Goal: Information Seeking & Learning: Find specific fact

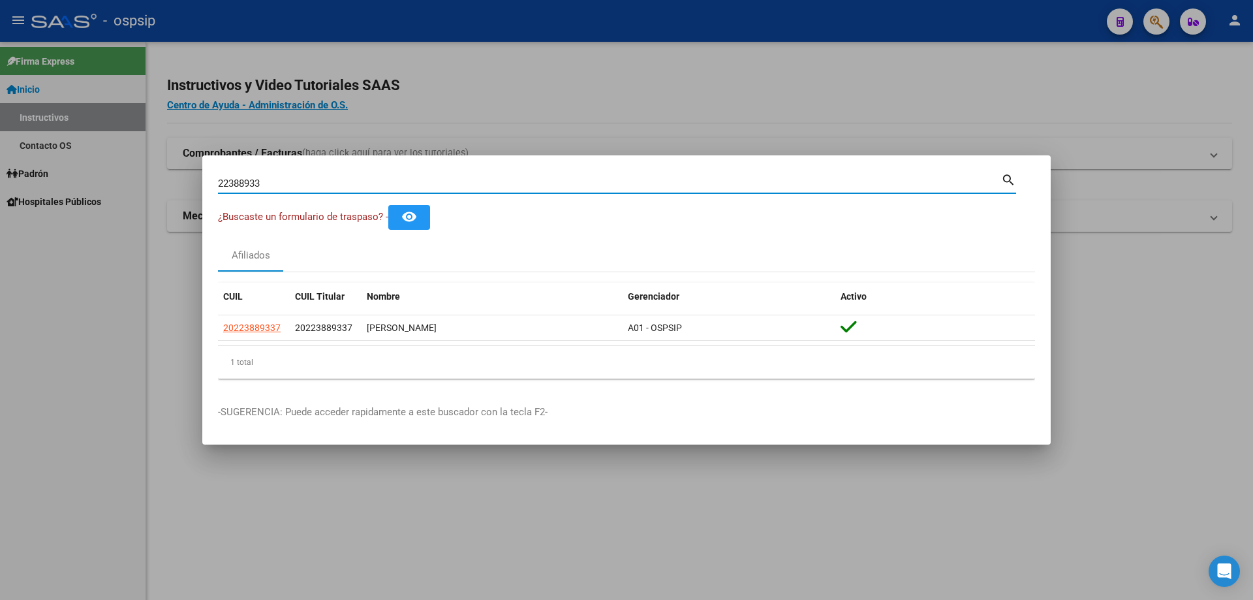
click at [970, 109] on div at bounding box center [626, 300] width 1253 height 600
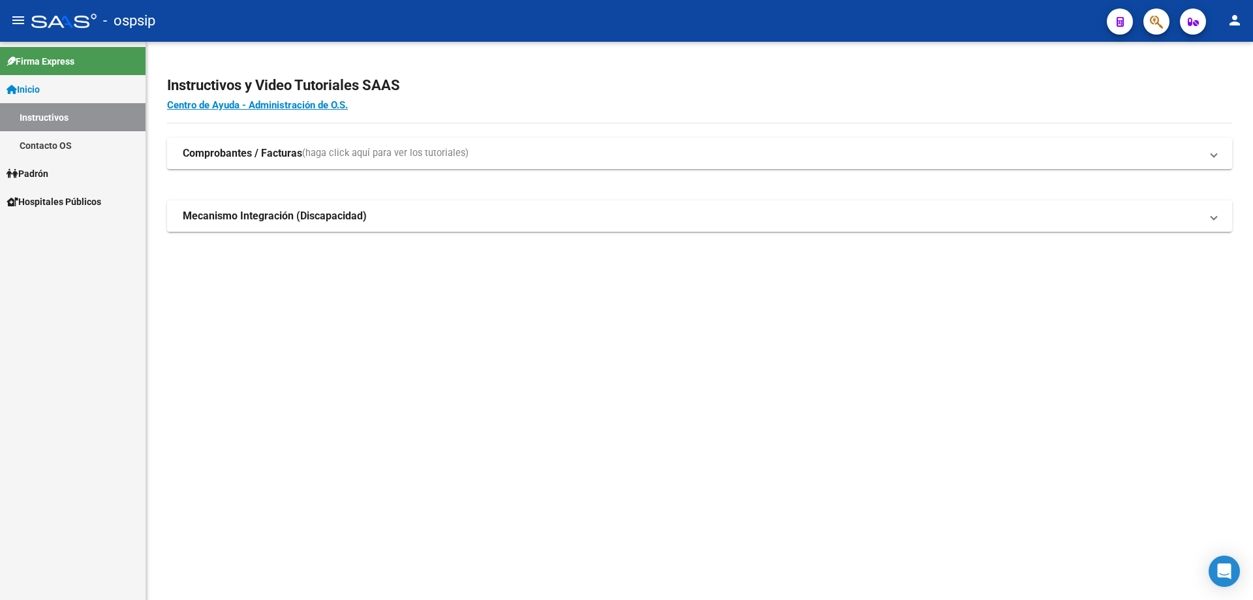
click at [68, 172] on link "Padrón" at bounding box center [73, 173] width 146 height 28
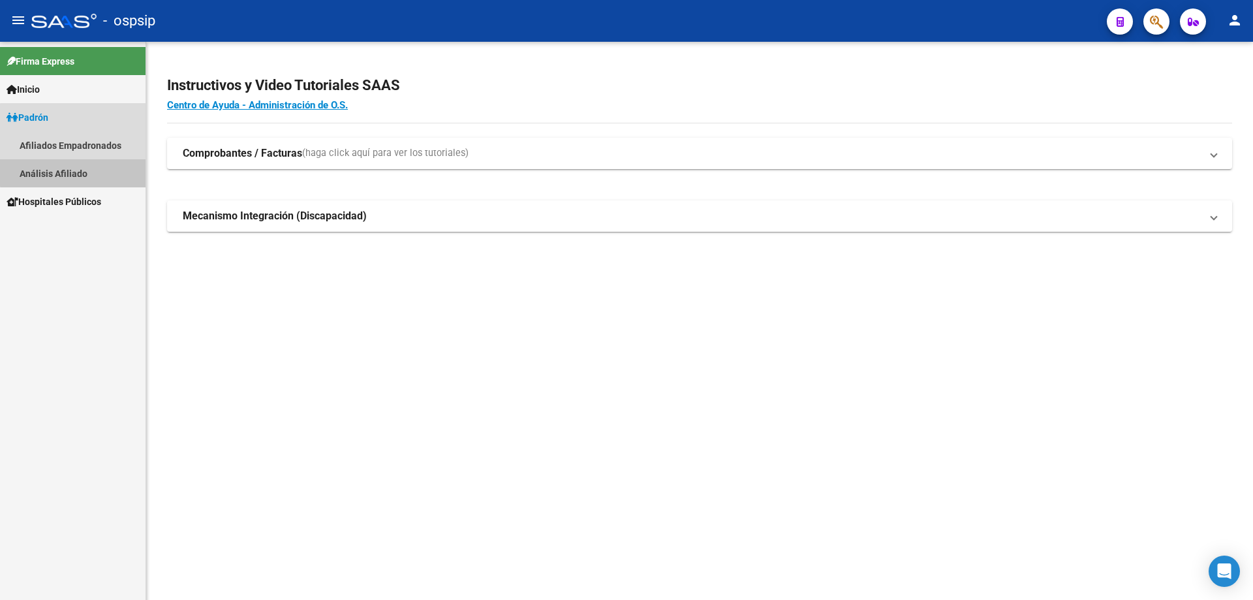
click at [89, 168] on link "Análisis Afiliado" at bounding box center [73, 173] width 146 height 28
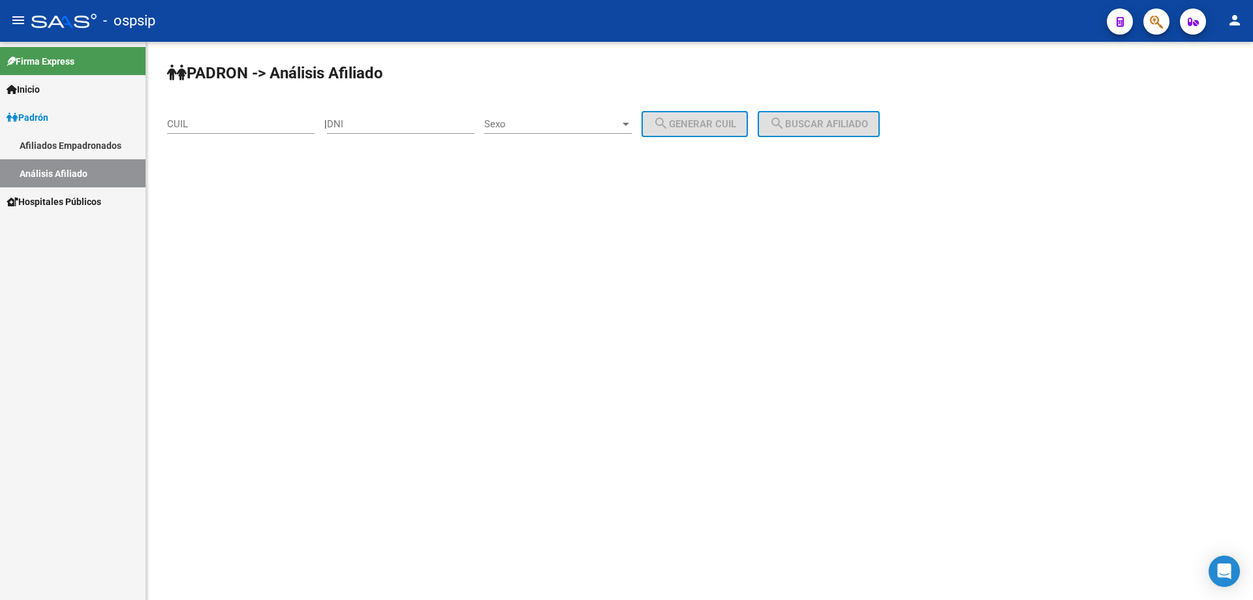
click at [76, 139] on link "Afiliados Empadronados" at bounding box center [73, 145] width 146 height 28
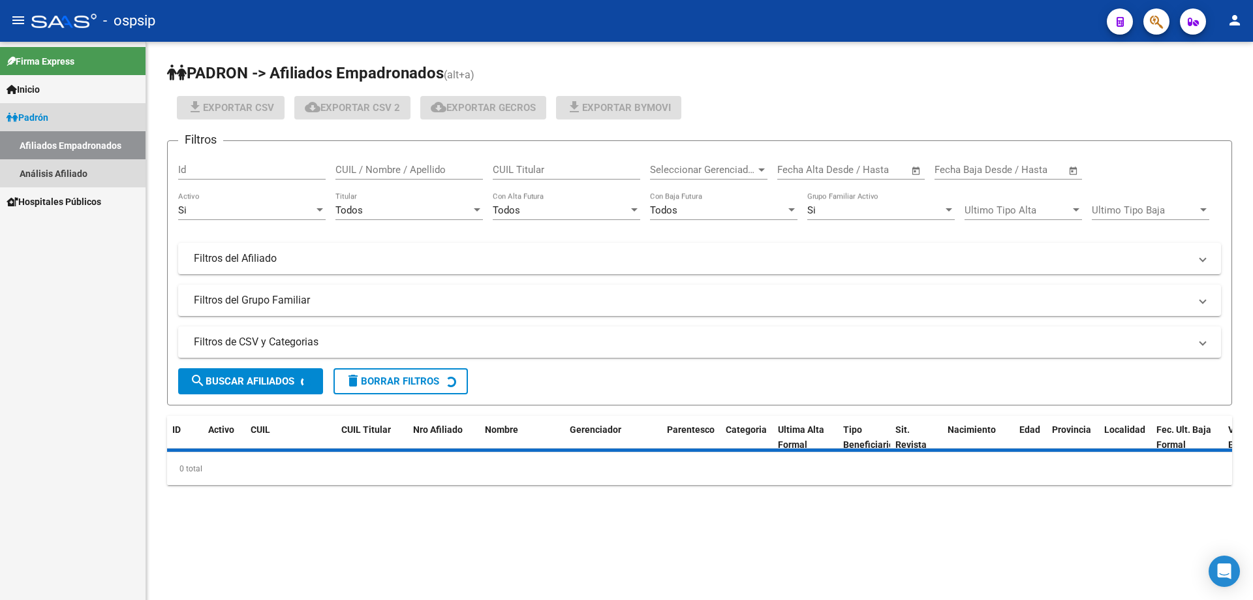
click at [55, 111] on link "Padrón" at bounding box center [73, 117] width 146 height 28
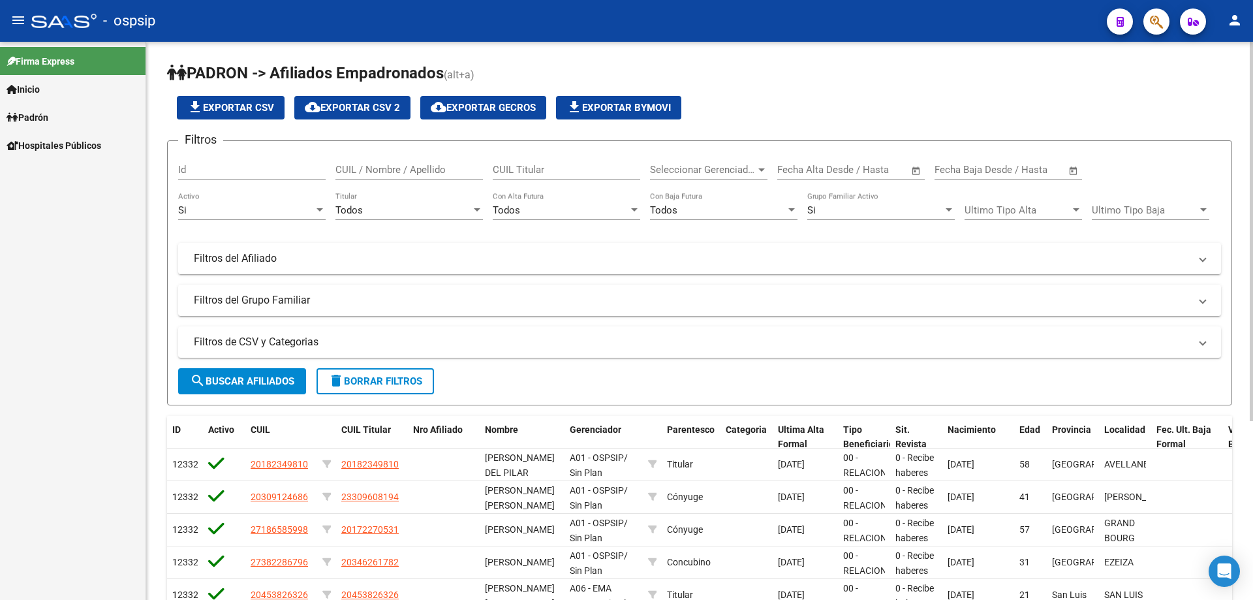
click at [410, 170] on input "CUIL / Nombre / Apellido" at bounding box center [408, 170] width 147 height 12
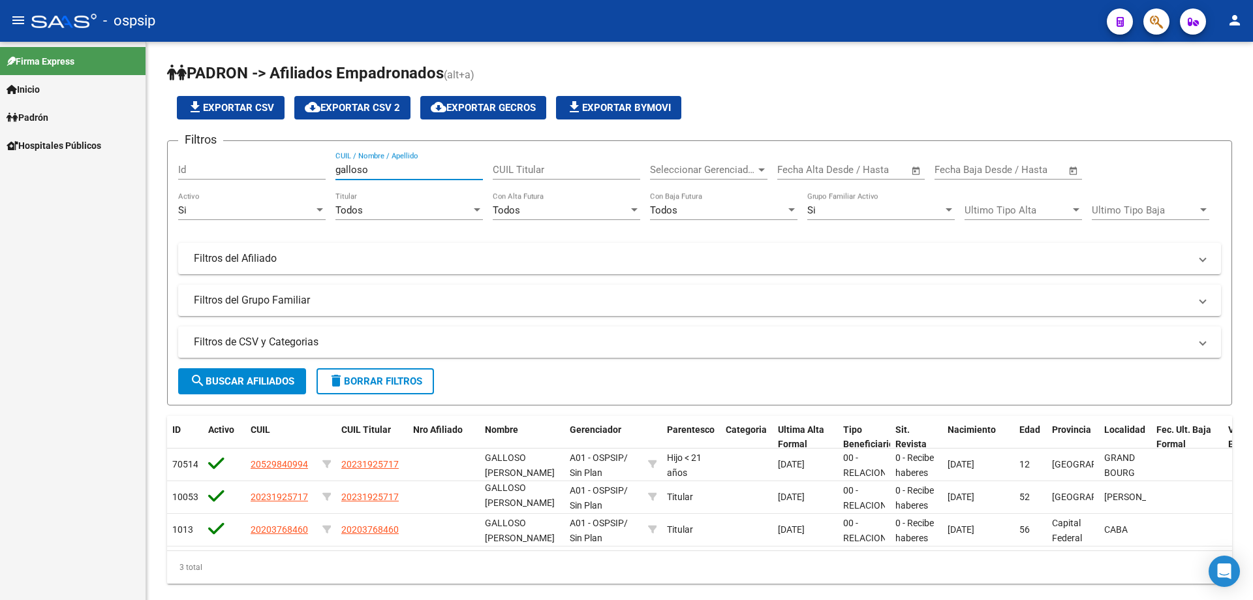
type input "galloso"
click at [47, 82] on link "Inicio" at bounding box center [73, 89] width 146 height 28
click at [57, 91] on link "Inicio" at bounding box center [73, 89] width 146 height 28
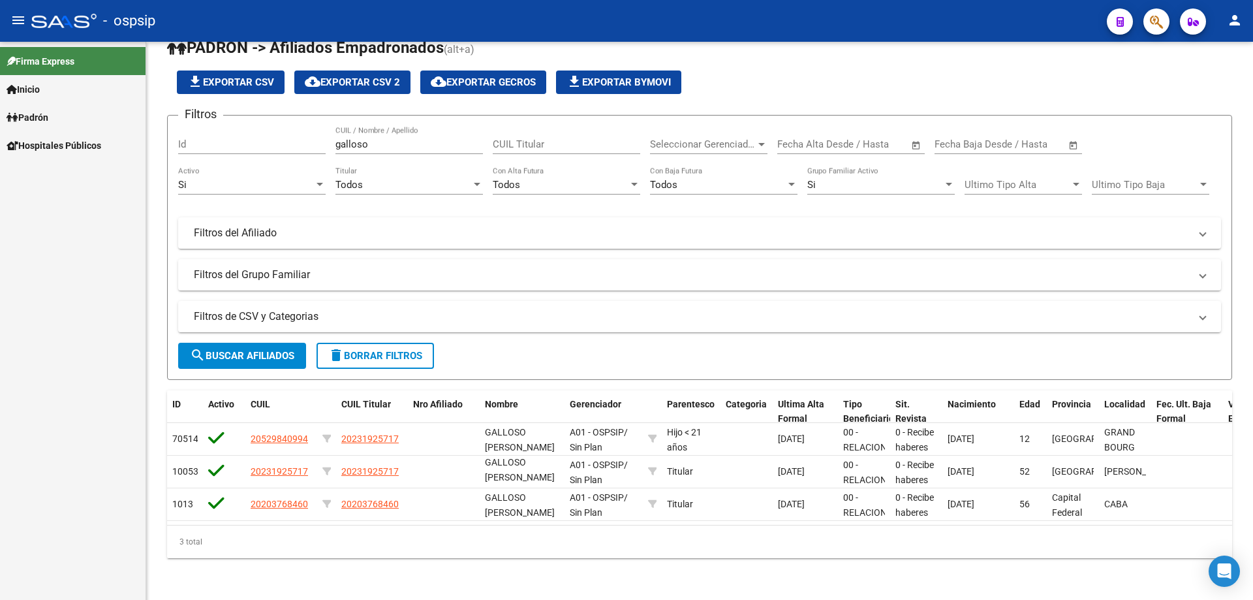
click at [39, 60] on span "Firma Express" at bounding box center [41, 61] width 68 height 14
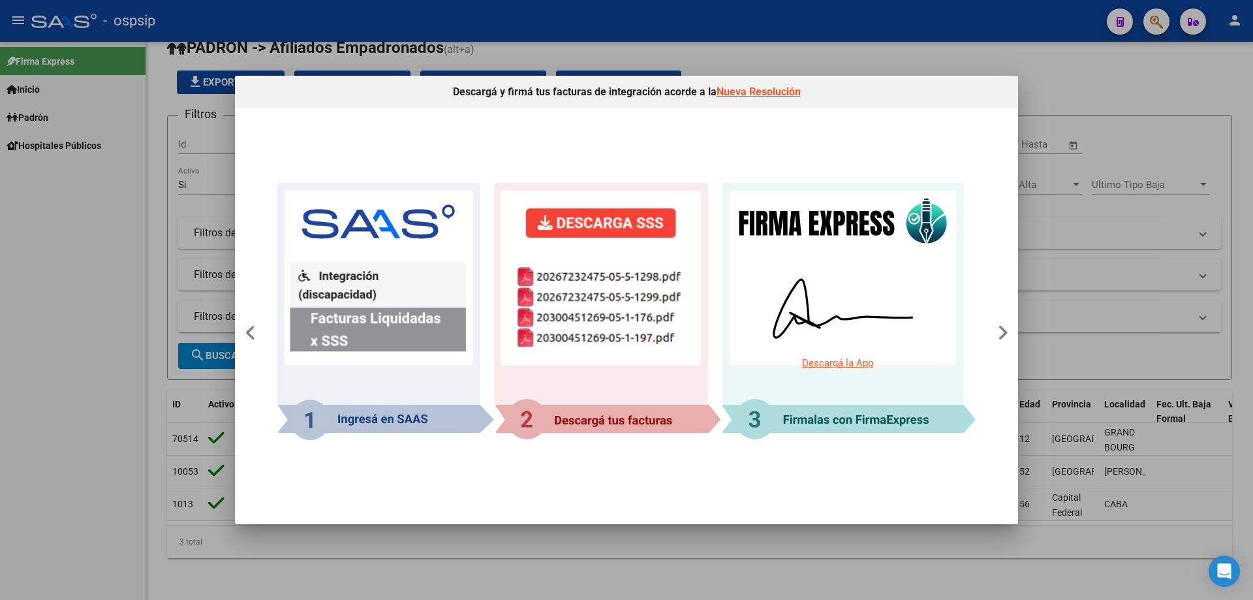
click at [133, 388] on div at bounding box center [626, 300] width 1253 height 600
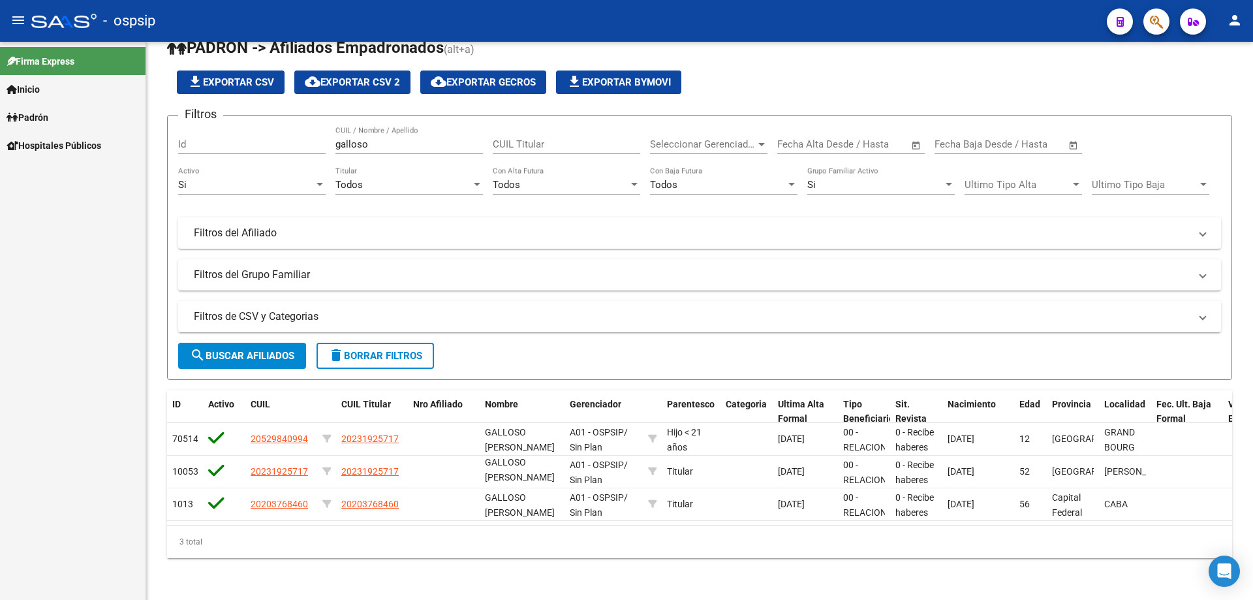
click at [40, 84] on span "Inicio" at bounding box center [23, 89] width 33 height 14
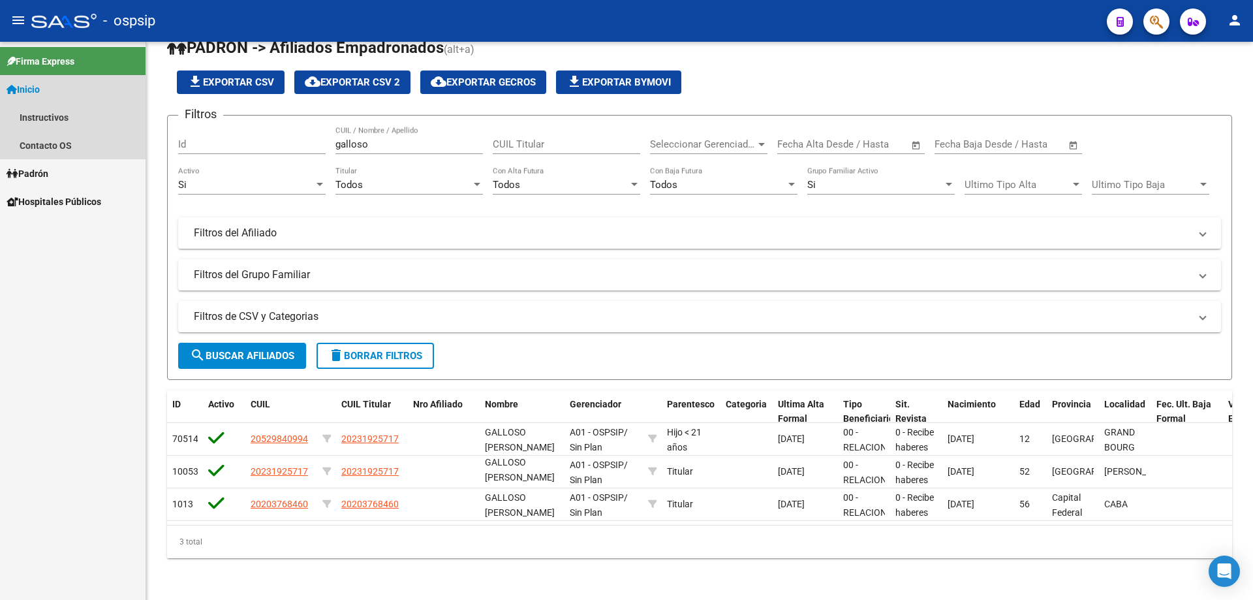
click at [40, 84] on span "Inicio" at bounding box center [23, 89] width 33 height 14
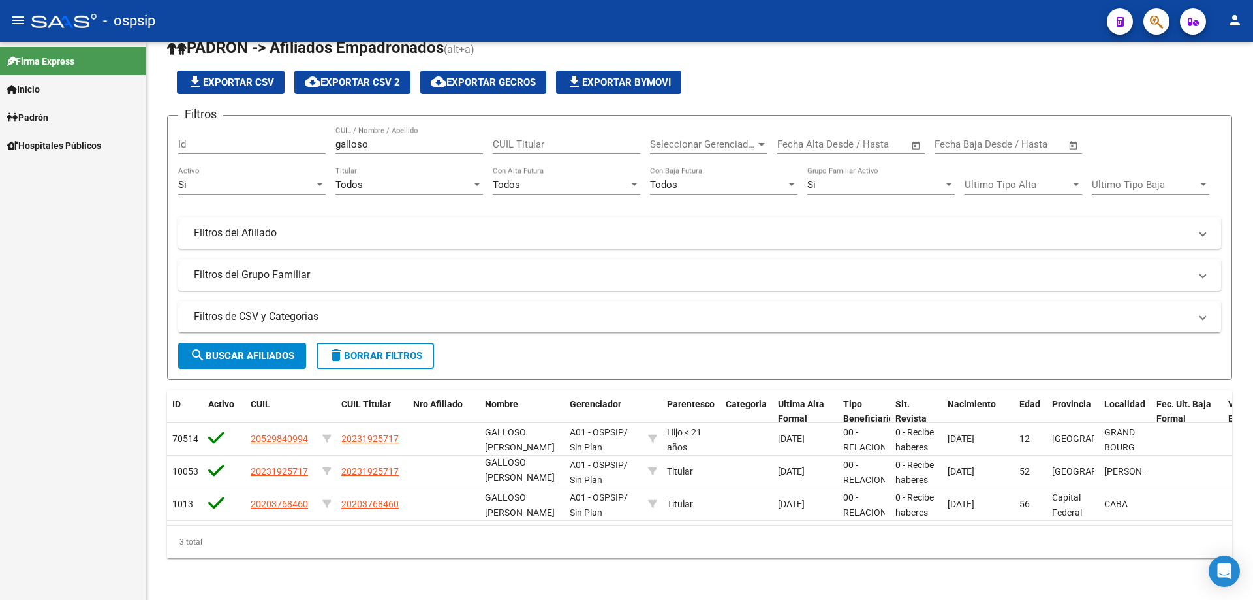
click at [37, 84] on span "Inicio" at bounding box center [23, 89] width 33 height 14
click at [27, 87] on span "Inicio" at bounding box center [23, 89] width 33 height 14
click at [42, 116] on span "Padrón" at bounding box center [28, 117] width 42 height 14
click at [51, 167] on link "Análisis Afiliado" at bounding box center [73, 173] width 146 height 28
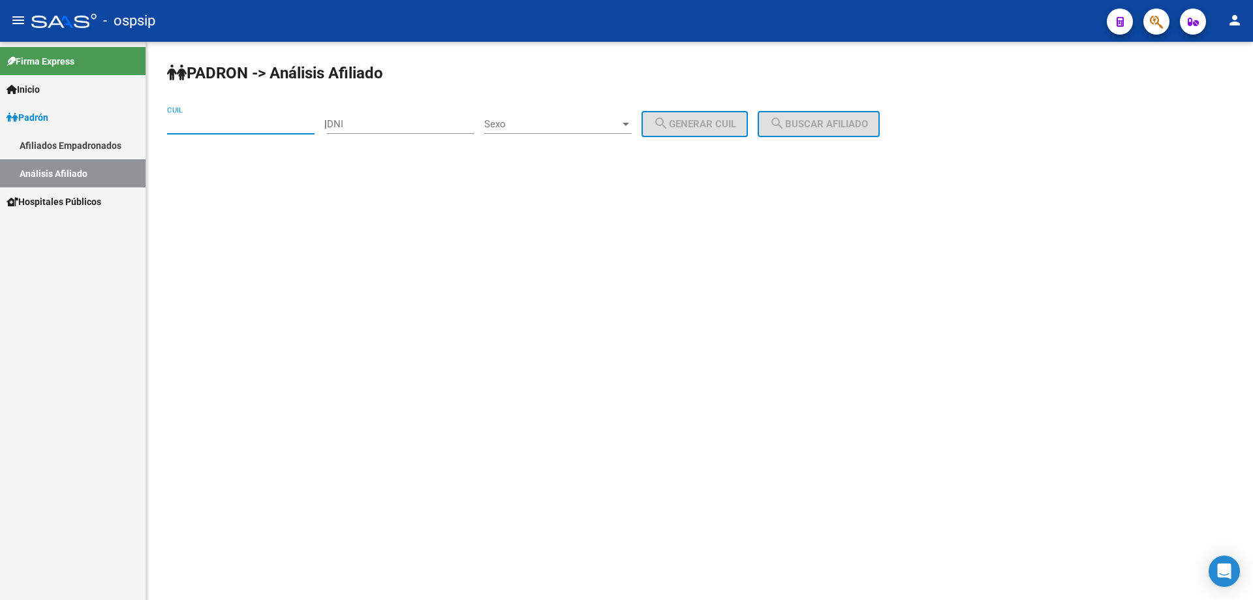
click at [238, 118] on input "CUIL" at bounding box center [240, 124] width 147 height 12
click at [396, 122] on input "DNI" at bounding box center [400, 124] width 147 height 12
click at [224, 119] on input "CUIL" at bounding box center [240, 124] width 147 height 12
click at [540, 112] on div "Sexo Sexo" at bounding box center [557, 120] width 147 height 28
drag, startPoint x: 277, startPoint y: 214, endPoint x: 268, endPoint y: 209, distance: 11.1
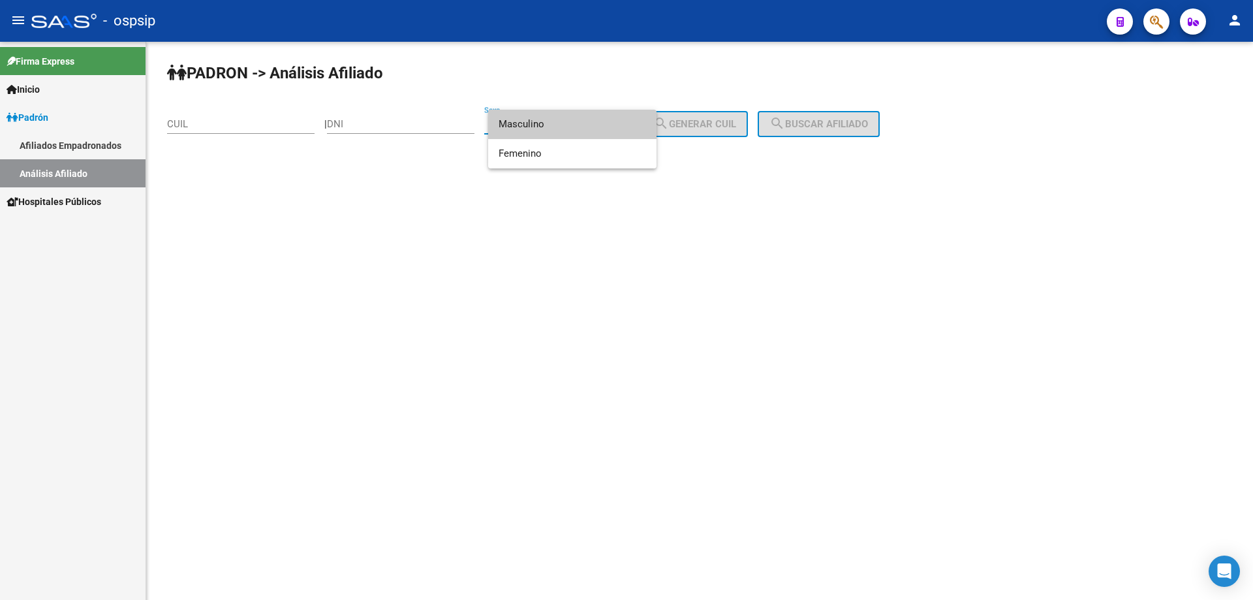
click at [273, 212] on div at bounding box center [626, 300] width 1253 height 600
click at [46, 87] on link "Inicio" at bounding box center [73, 89] width 146 height 28
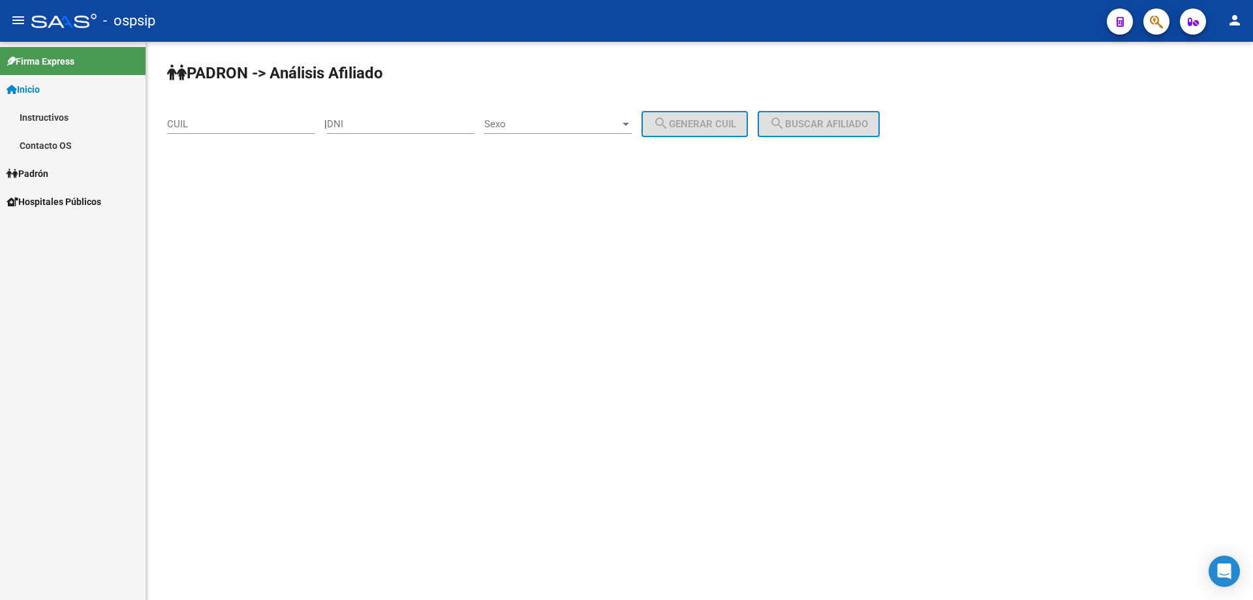
click at [49, 92] on link "Inicio" at bounding box center [73, 89] width 146 height 28
click at [40, 82] on span "Inicio" at bounding box center [23, 89] width 33 height 14
click at [42, 21] on div at bounding box center [63, 21] width 65 height 14
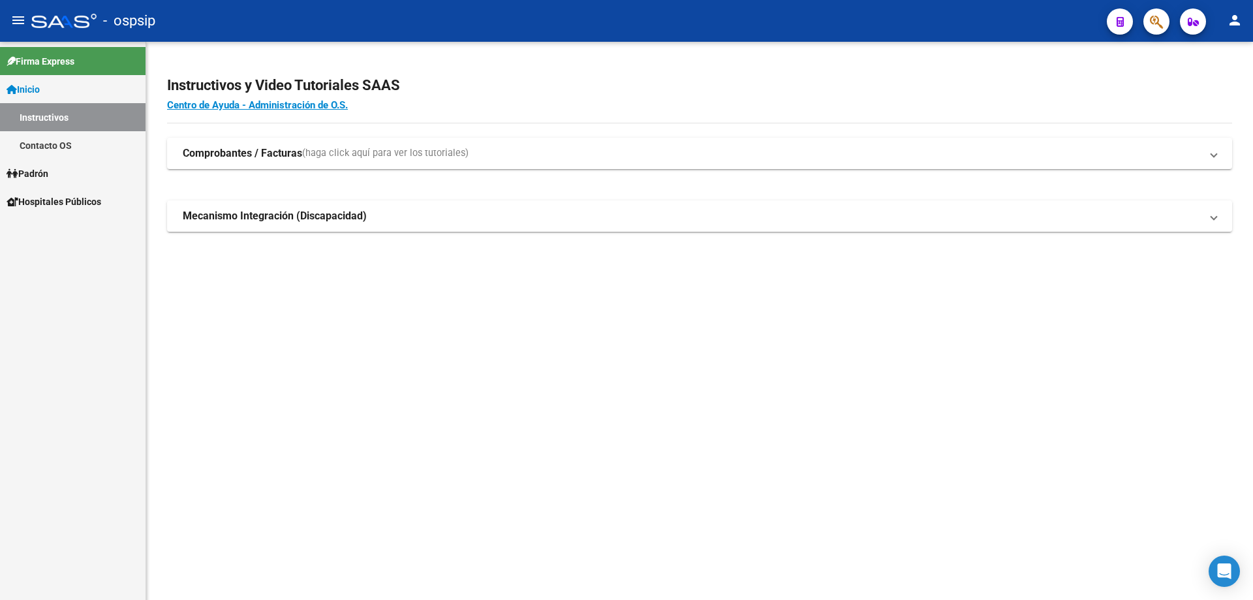
drag, startPoint x: 74, startPoint y: 13, endPoint x: 95, endPoint y: 18, distance: 21.4
click at [78, 14] on div "- ospsip" at bounding box center [563, 21] width 1065 height 29
click at [137, 14] on span "- ospsip" at bounding box center [129, 21] width 52 height 29
type textarea "30595816994"
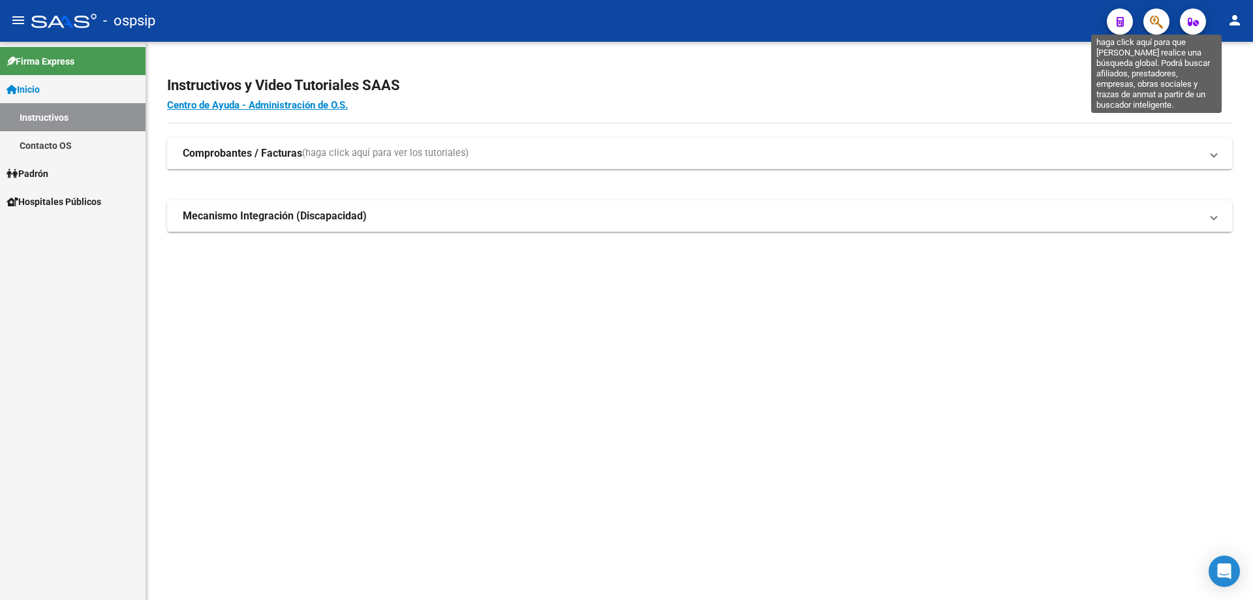
click at [1160, 22] on icon "button" at bounding box center [1156, 21] width 13 height 15
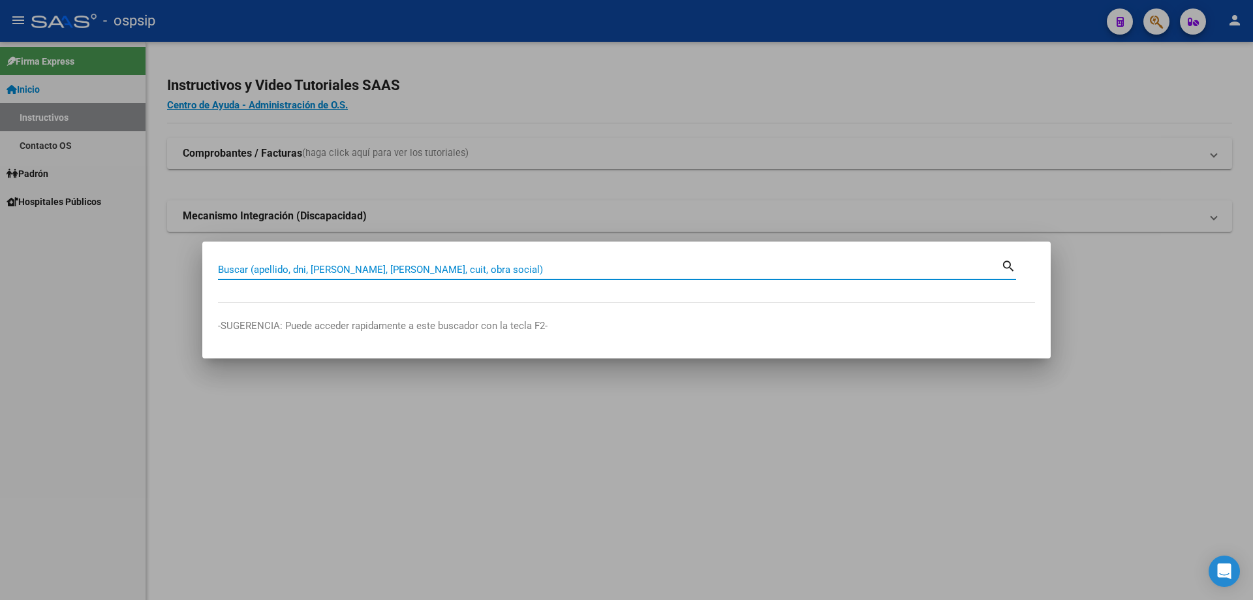
click at [335, 270] on input "Buscar (apellido, dni, [PERSON_NAME], [PERSON_NAME], cuit, obra social)" at bounding box center [609, 270] width 783 height 12
paste input "Según lo evaluado por el sector de auditoría médica, es necesario adjuntar la o…"
type input "Según lo evaluado por el sector de auditoría médica, es necesario adjuntar la o…"
click at [470, 268] on input "Según lo evaluado por el sector de auditoría médica, es necesario adjuntar la o…" at bounding box center [609, 270] width 783 height 12
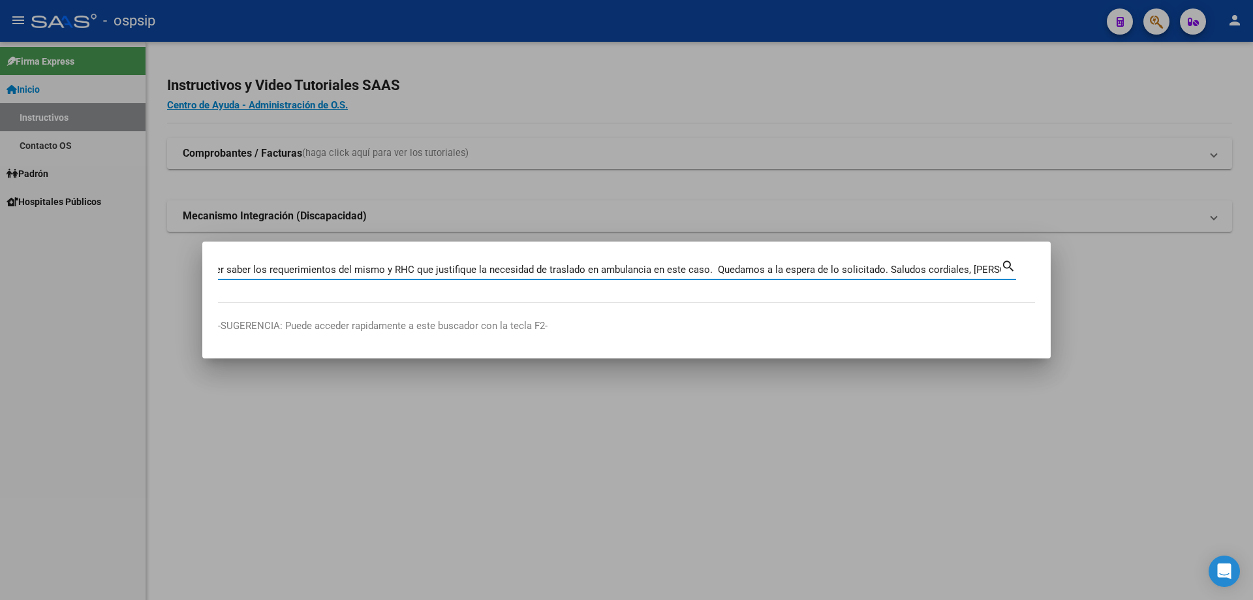
click at [470, 268] on input "Según lo evaluado por el sector de auditoría médica, es necesario adjuntar la o…" at bounding box center [609, 270] width 783 height 12
click at [349, 268] on input "Buscar (apellido, dni, [PERSON_NAME], [PERSON_NAME], cuit, obra social)" at bounding box center [609, 270] width 783 height 12
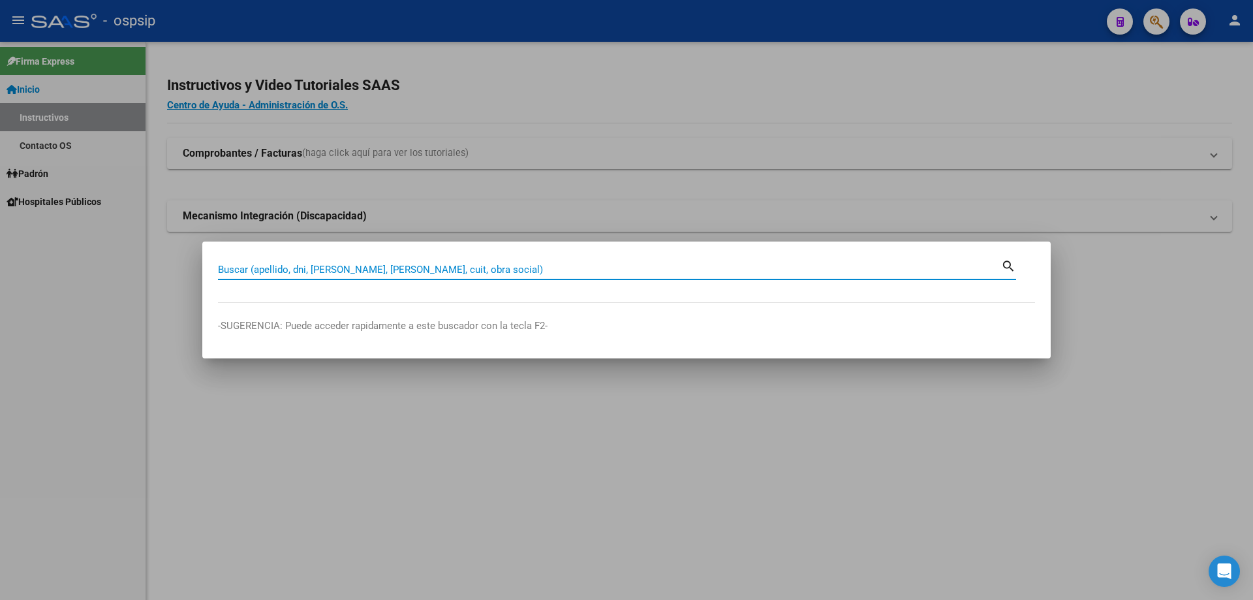
paste input "2020954643503"
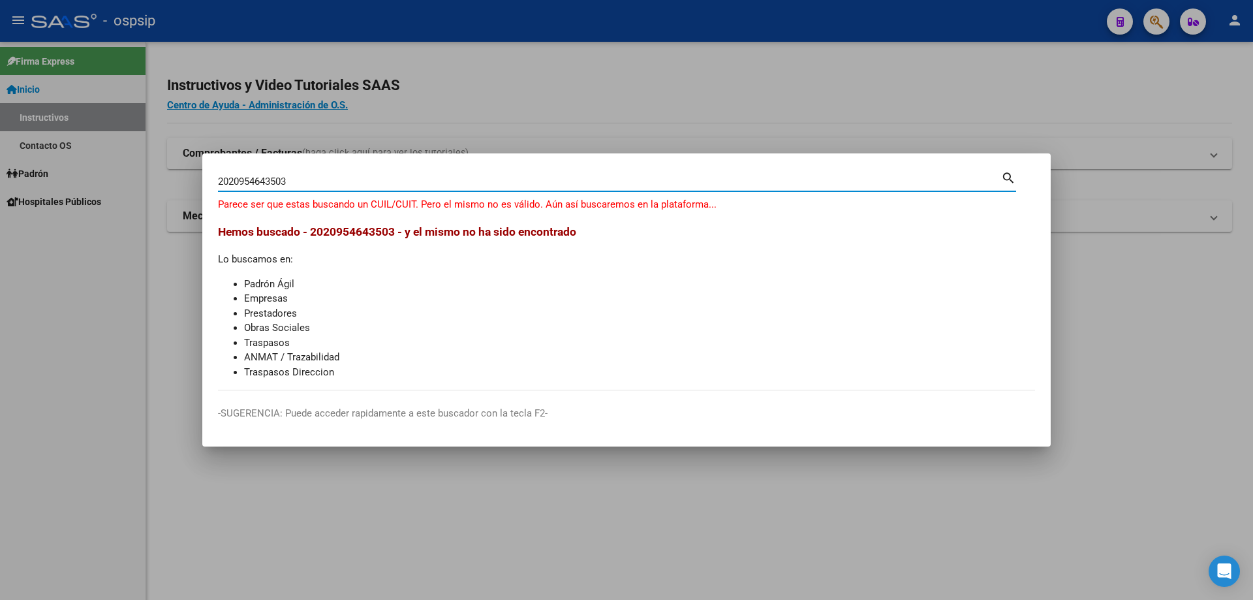
click at [296, 187] on input "2020954643503" at bounding box center [609, 182] width 783 height 12
click at [227, 180] on input "20209546435" at bounding box center [609, 182] width 783 height 12
click at [273, 177] on input "209546435" at bounding box center [609, 182] width 783 height 12
type input "209546435"
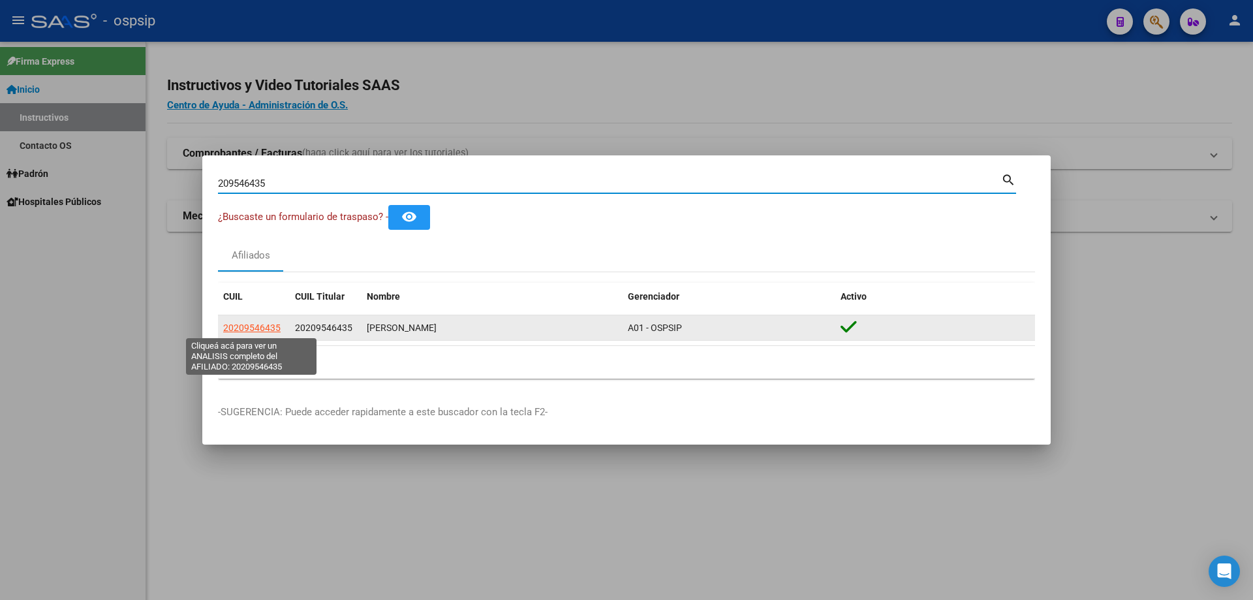
click at [262, 328] on span "20209546435" at bounding box center [251, 327] width 57 height 10
copy span "6"
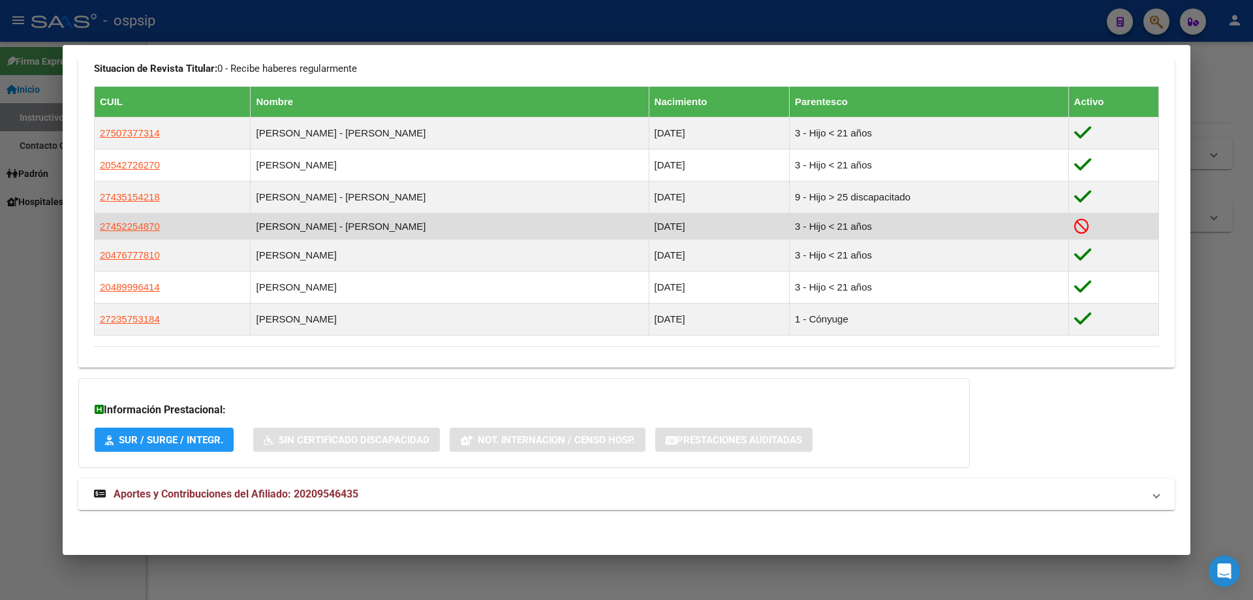
scroll to position [600, 0]
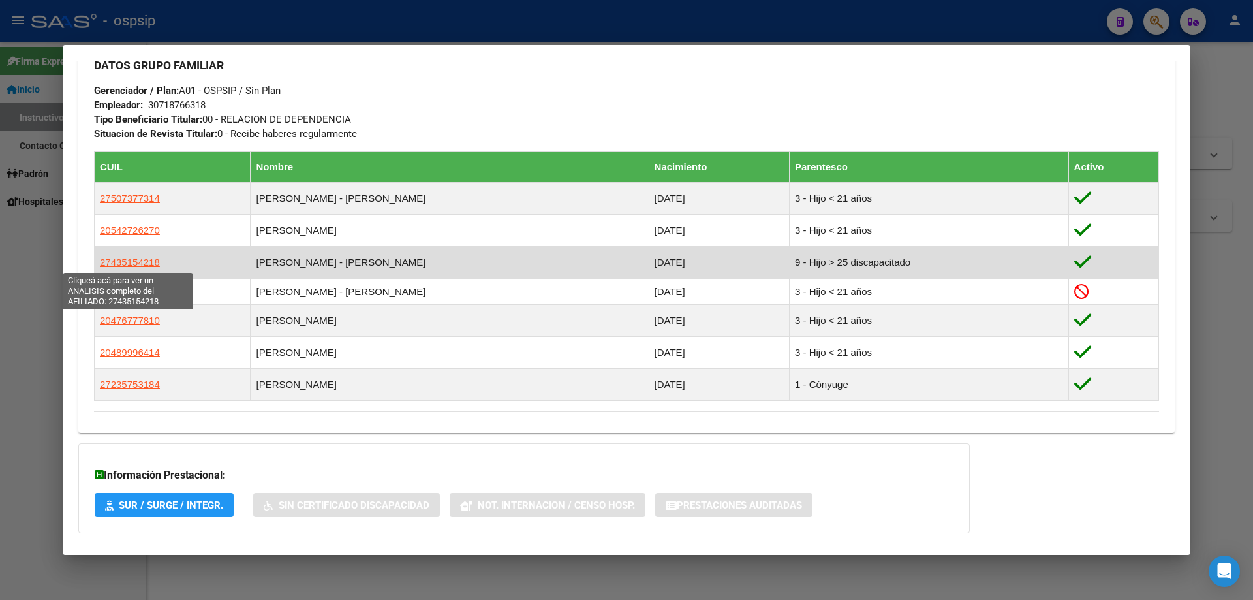
click at [140, 259] on span "27435154218" at bounding box center [130, 261] width 60 height 11
type textarea "27435154218"
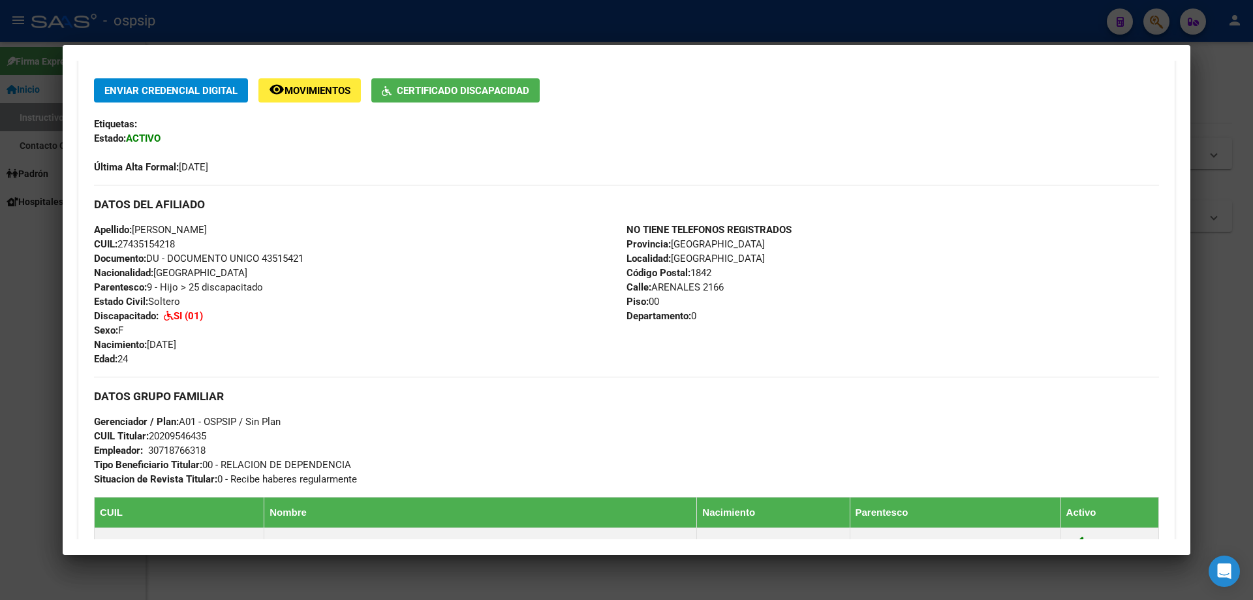
scroll to position [320, 0]
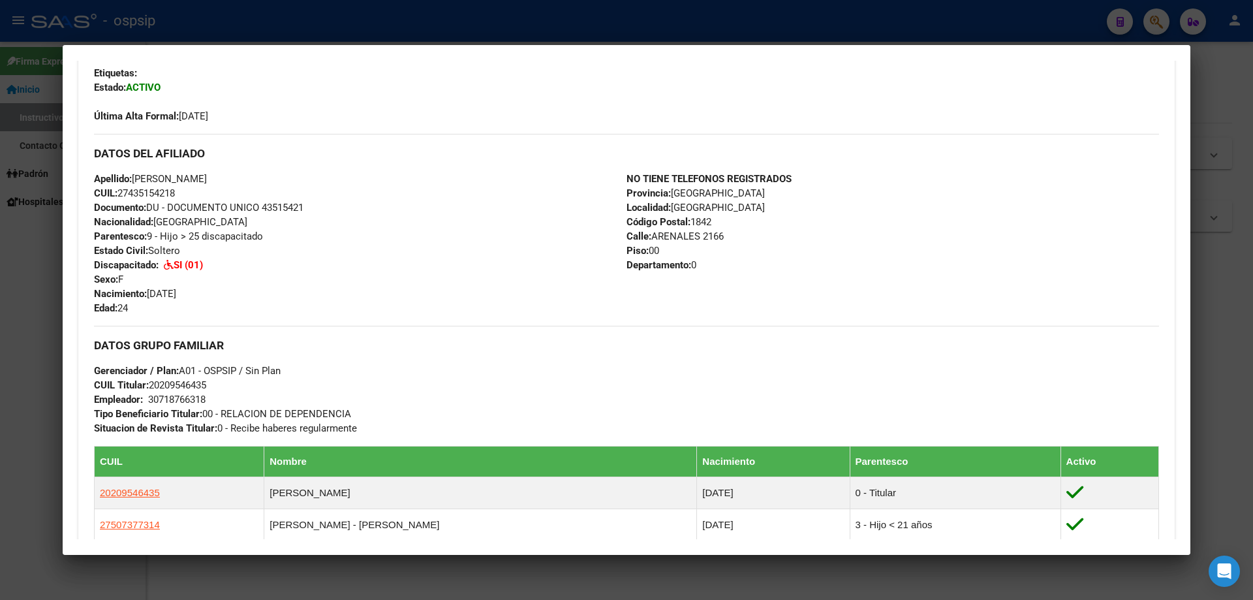
drag, startPoint x: 307, startPoint y: 206, endPoint x: 265, endPoint y: 203, distance: 41.9
click at [265, 203] on span "Documento: DU - DOCUMENTO UNICO 43515421" at bounding box center [198, 208] width 209 height 12
copy span "43515421"
